Goal: Find specific page/section: Find specific page/section

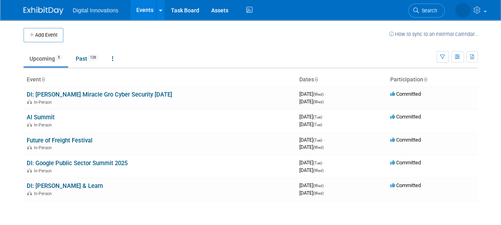
scroll to position [10, 0]
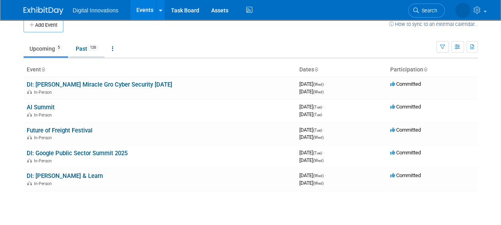
click at [93, 47] on span "126" at bounding box center [93, 48] width 11 height 6
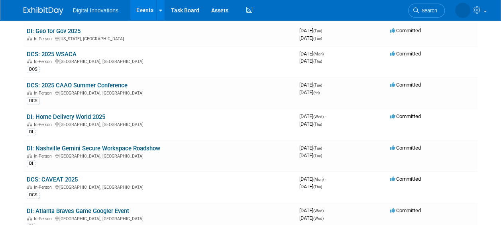
scroll to position [473, 0]
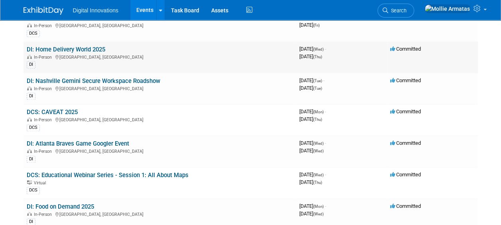
click at [87, 53] on div "In-Person [GEOGRAPHIC_DATA], [GEOGRAPHIC_DATA]" at bounding box center [160, 56] width 266 height 6
click at [88, 46] on link "DI: Home Delivery World 2025" at bounding box center [66, 49] width 79 height 7
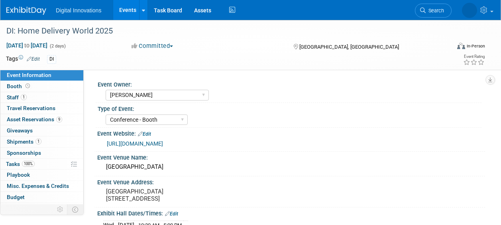
select select "[PERSON_NAME]"
select select "Conference - Booth"
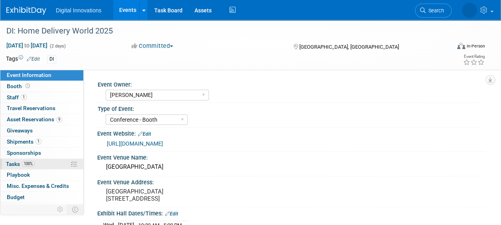
click at [48, 163] on link "100% Tasks 100%" at bounding box center [41, 164] width 83 height 11
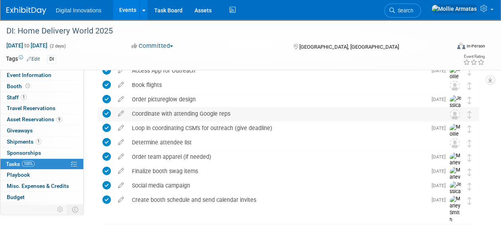
scroll to position [284, 0]
